Goal: Information Seeking & Learning: Learn about a topic

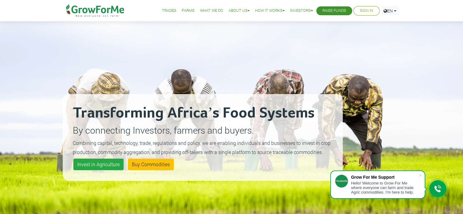
click at [334, 10] on link "Raise Funds" at bounding box center [335, 11] width 24 height 6
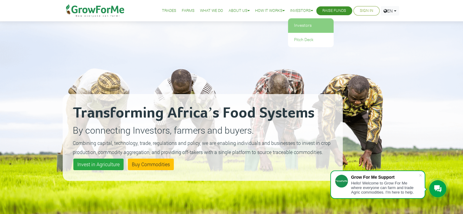
click at [299, 26] on link "Investors" at bounding box center [311, 26] width 46 height 14
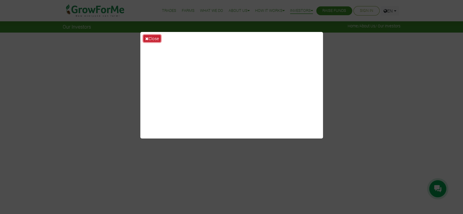
click at [156, 40] on button "Close" at bounding box center [151, 38] width 17 height 7
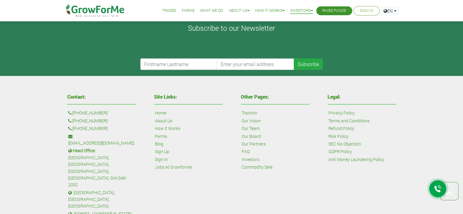
scroll to position [1513, 0]
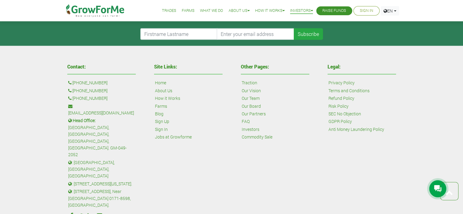
click at [259, 112] on link "Our Partners" at bounding box center [254, 114] width 24 height 7
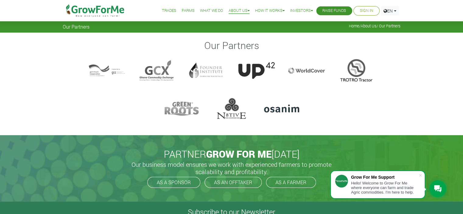
click at [286, 107] on div at bounding box center [281, 109] width 37 height 24
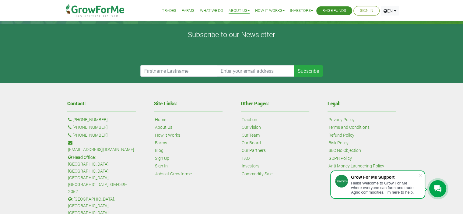
scroll to position [246, 0]
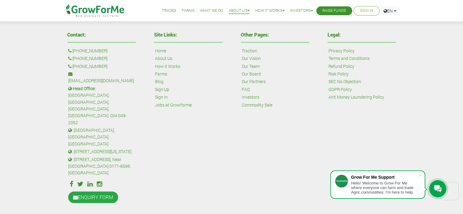
click at [150, 151] on div "Site Links: Home About Us How it Works Farms Blog Sign Up Sign In Jobs at Growf…" at bounding box center [188, 118] width 87 height 178
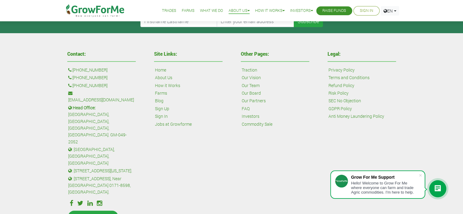
scroll to position [236, 0]
